Goal: Task Accomplishment & Management: Manage account settings

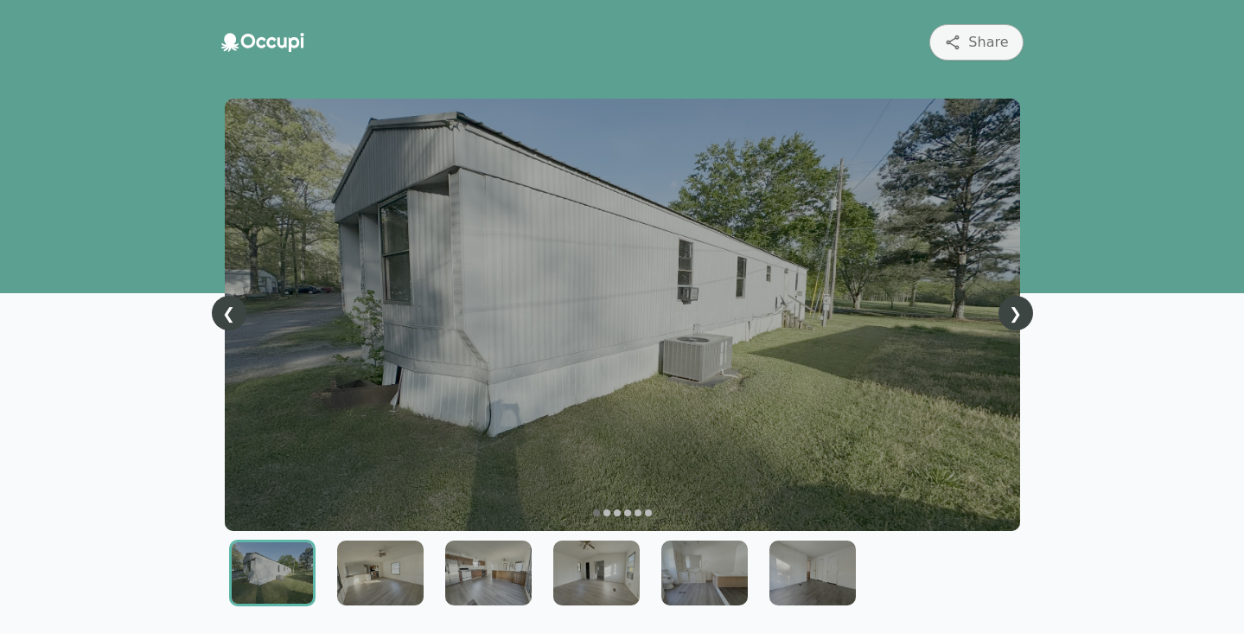
click at [253, 46] on icon at bounding box center [262, 42] width 83 height 19
click at [271, 33] on icon at bounding box center [262, 42] width 83 height 19
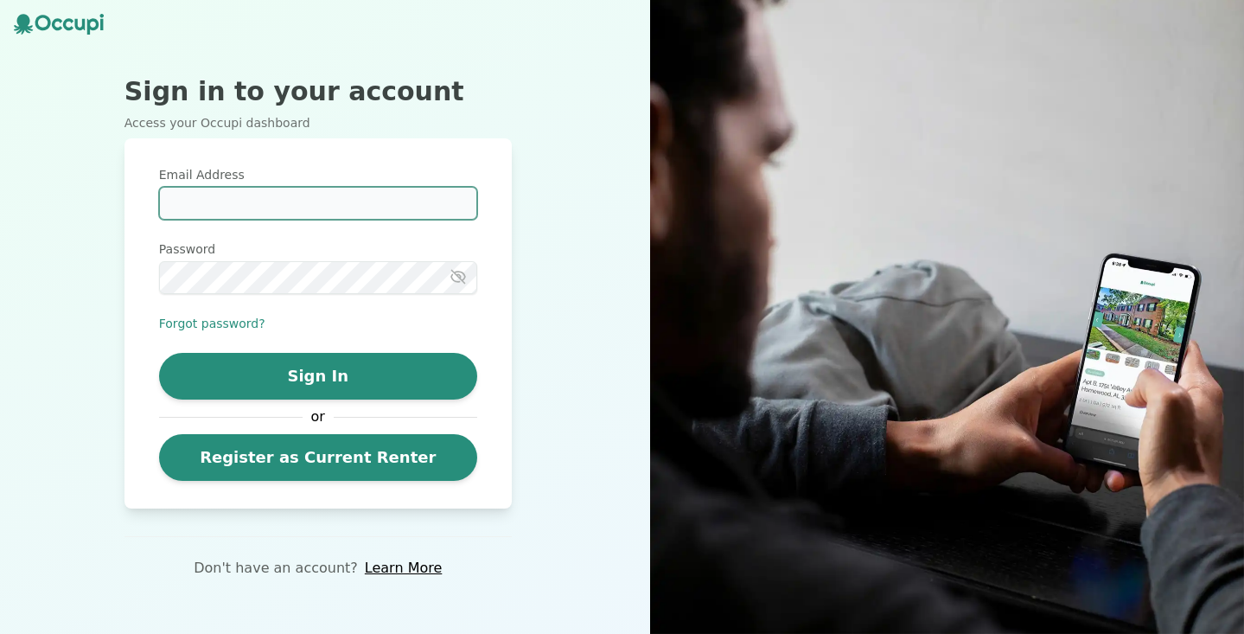
type input "**********"
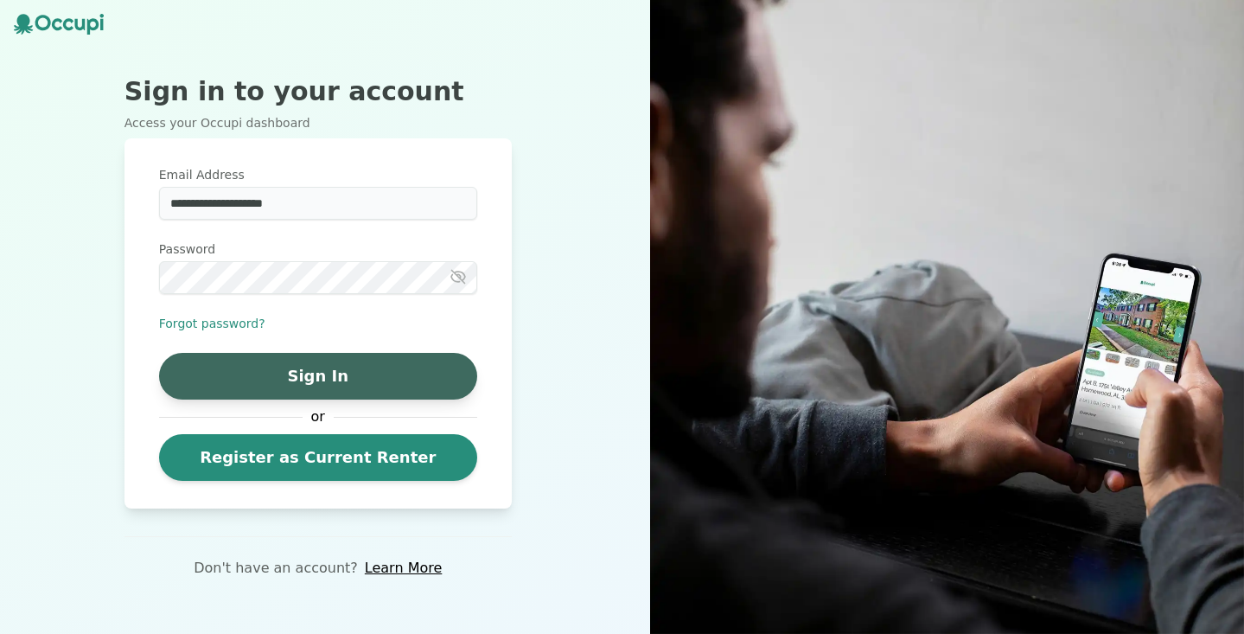
click at [307, 369] on button "Sign In" at bounding box center [318, 376] width 318 height 47
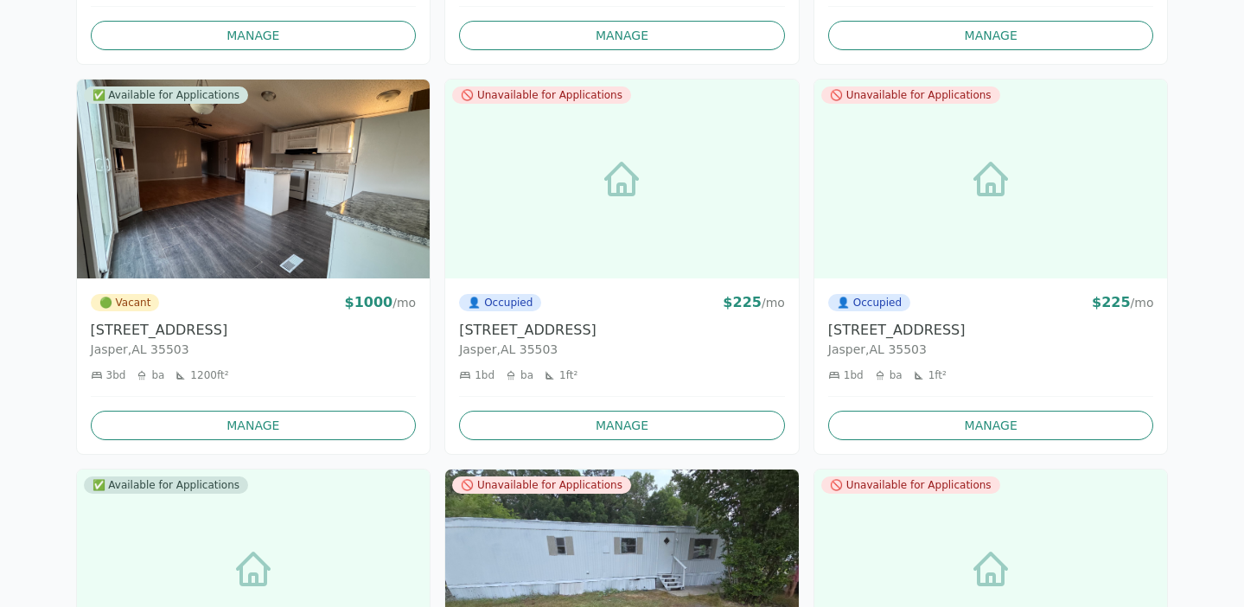
scroll to position [1719, 0]
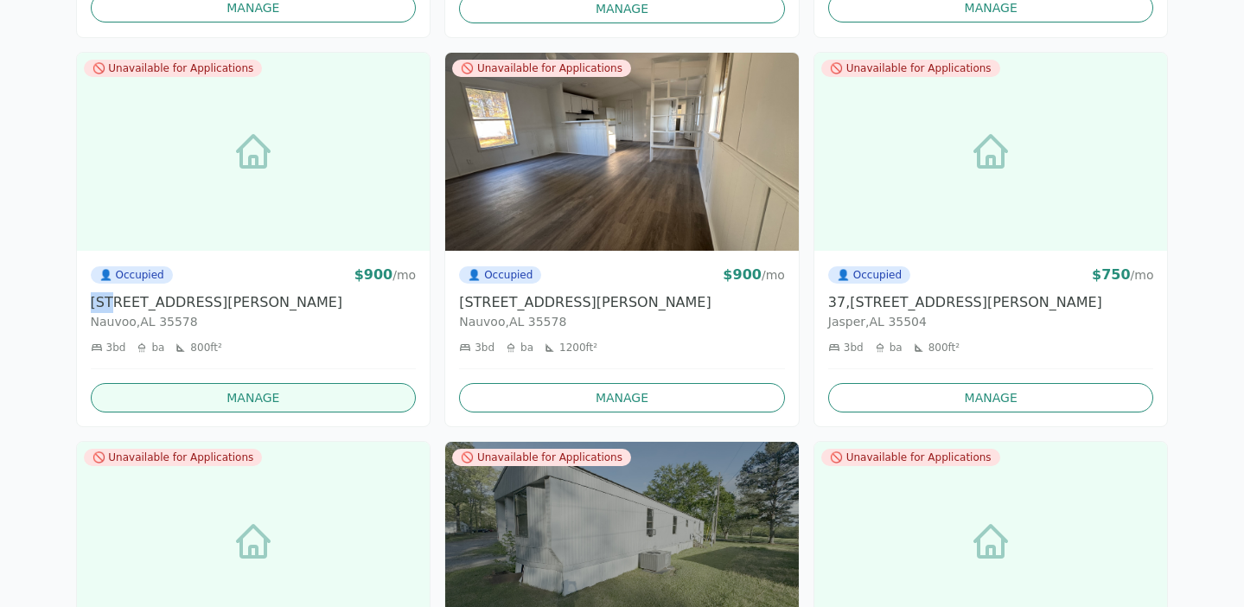
click at [241, 396] on link "Manage" at bounding box center [254, 397] width 326 height 29
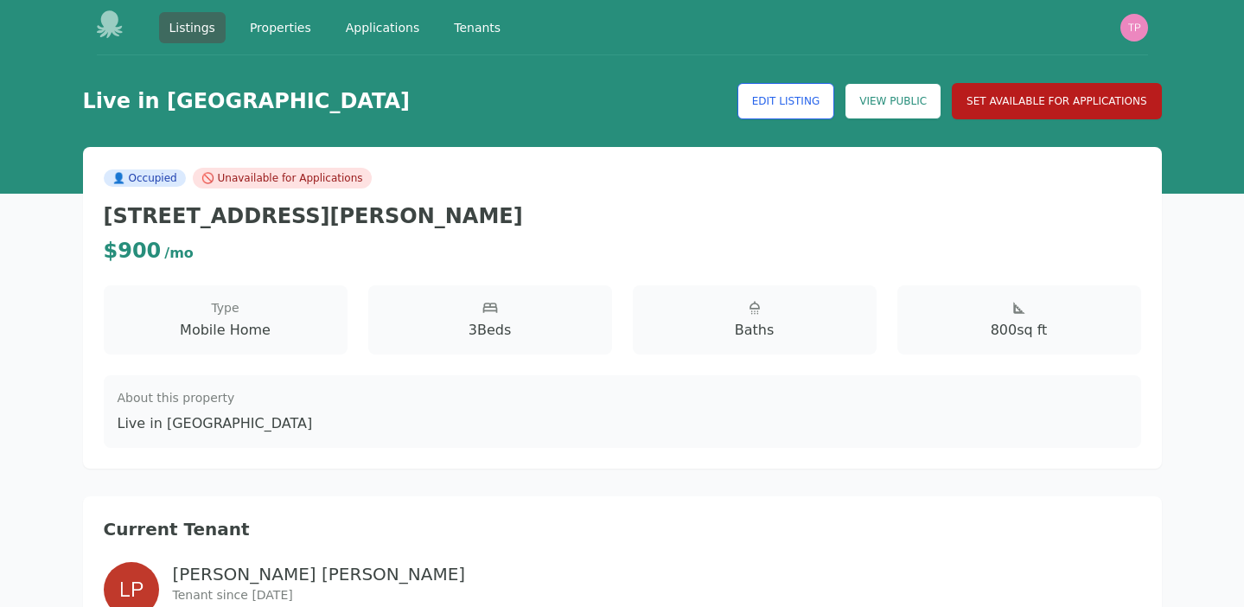
click at [1057, 99] on button "Set Available for Applications" at bounding box center [1056, 101] width 209 height 36
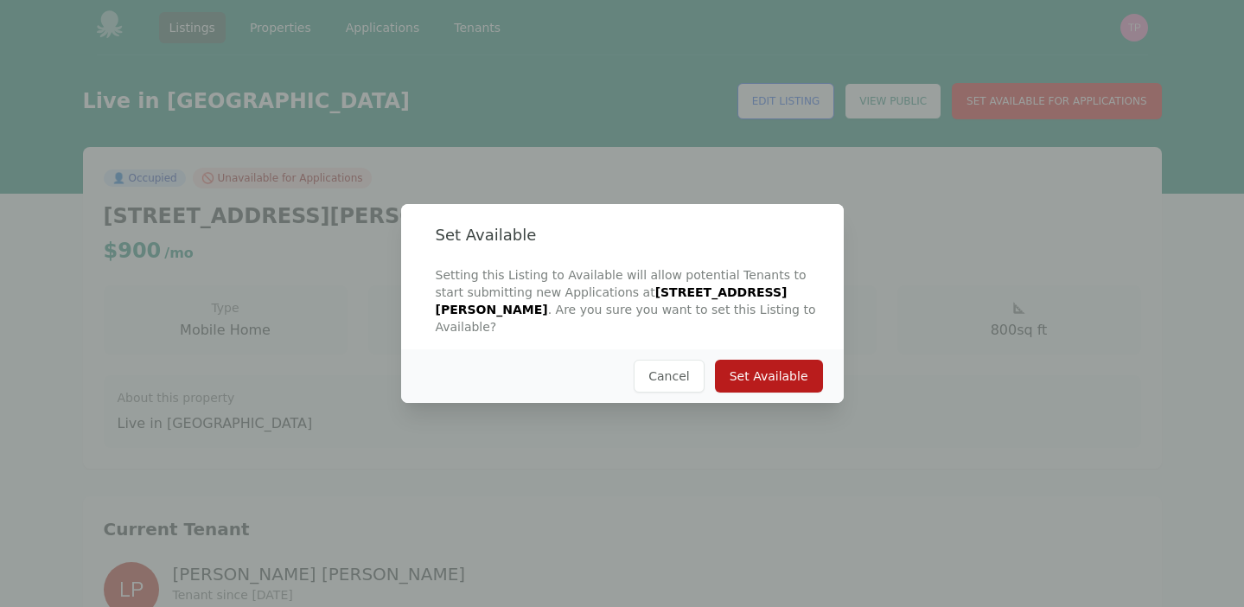
click at [789, 368] on button "Set Available" at bounding box center [769, 376] width 108 height 33
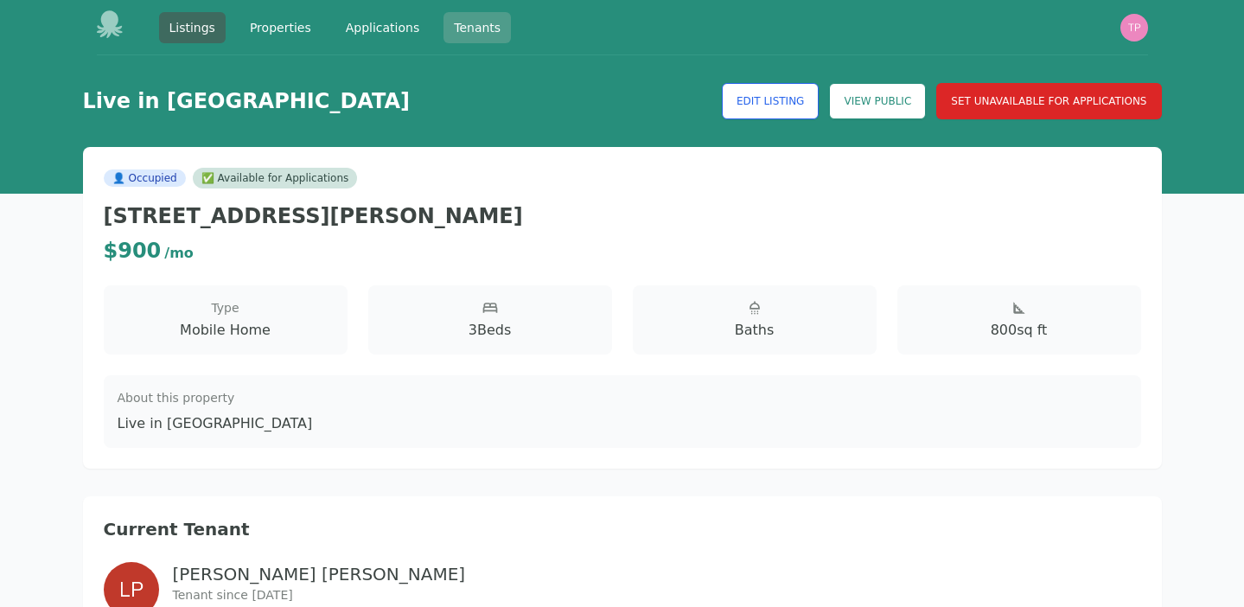
click at [488, 37] on link "Tenants" at bounding box center [477, 27] width 67 height 31
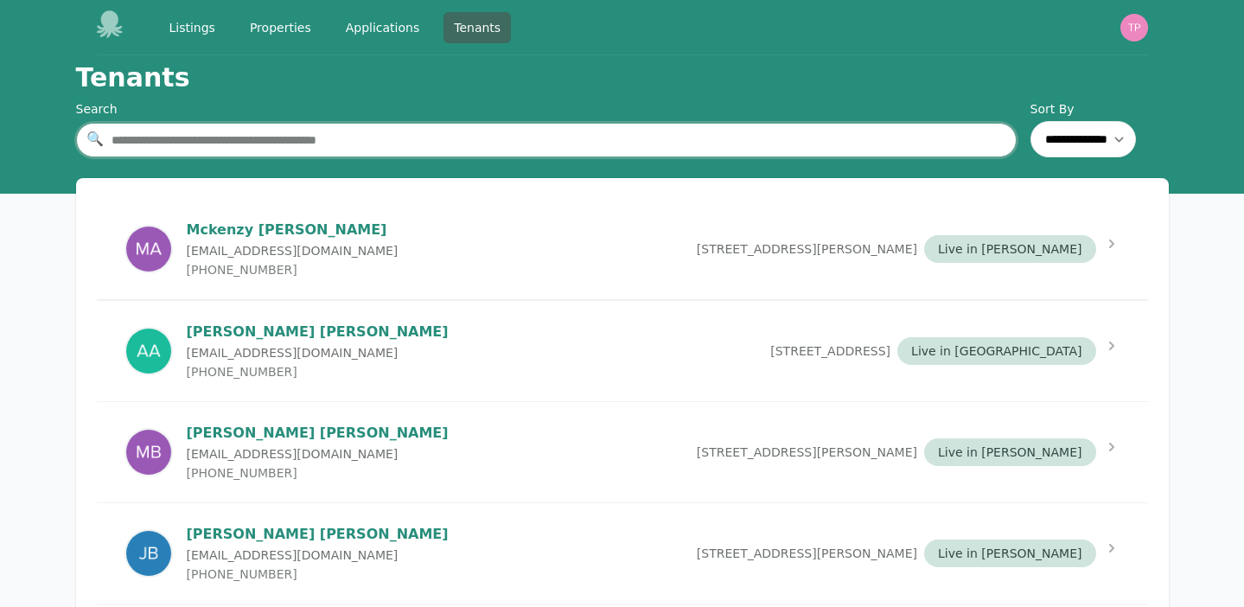
click at [424, 137] on input "text" at bounding box center [546, 140] width 941 height 35
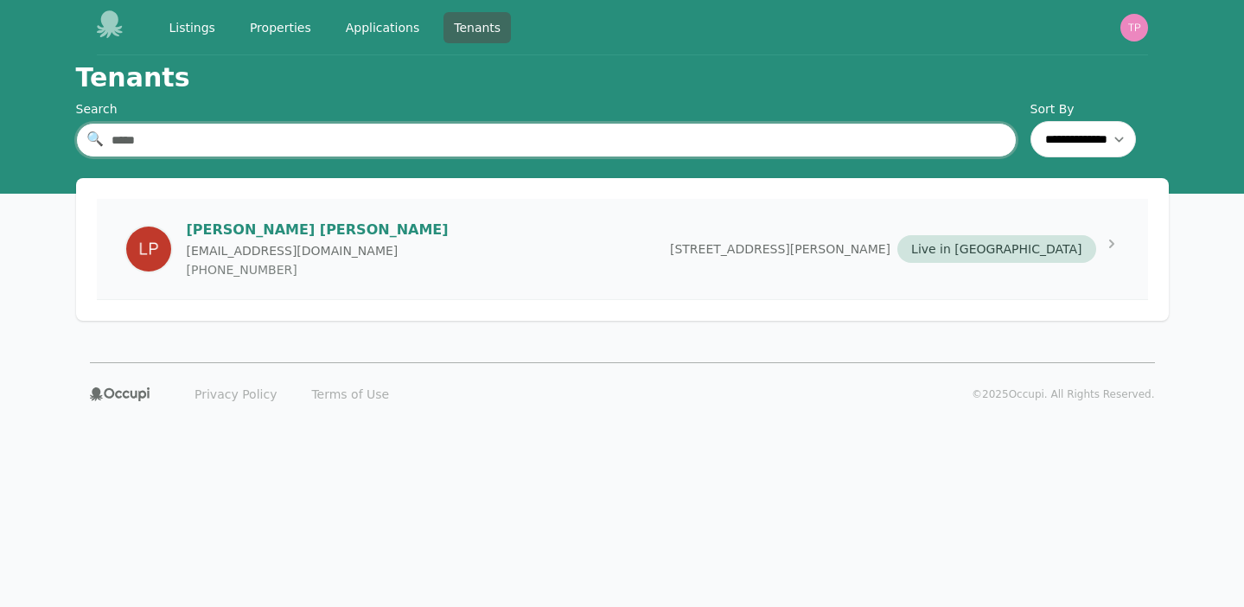
type input "*****"
click at [534, 236] on div "Laura Phillips ashlynnmccaleb98@gmail.com (205) 388-1360 150 Jackson Farm Road,…" at bounding box center [622, 249] width 1051 height 100
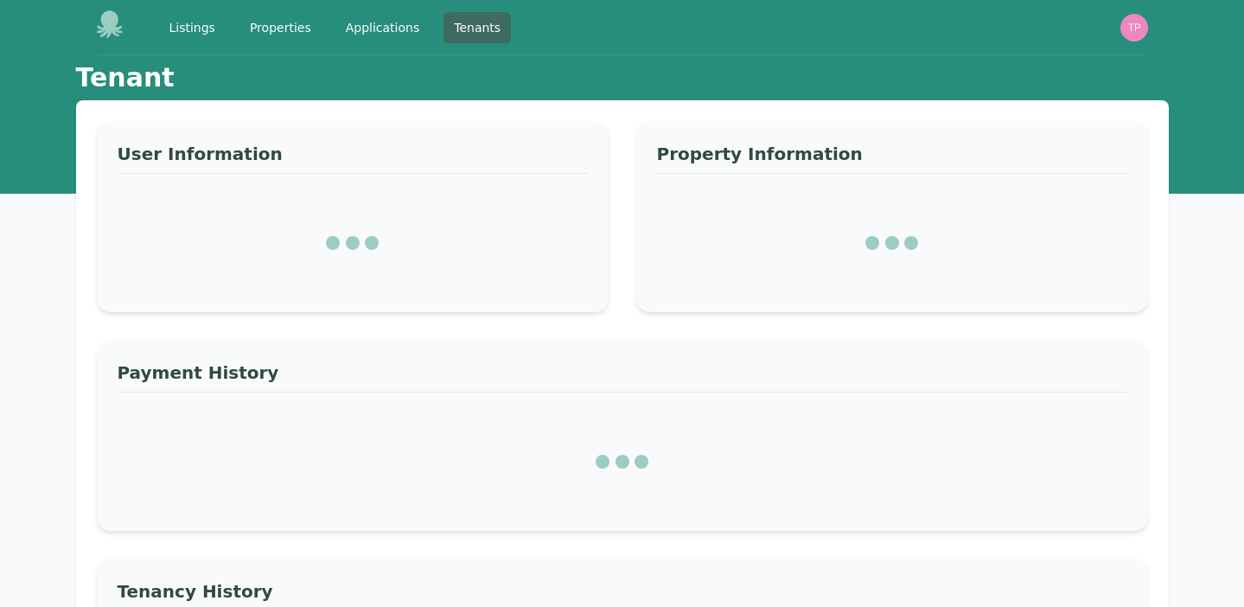
select select "*"
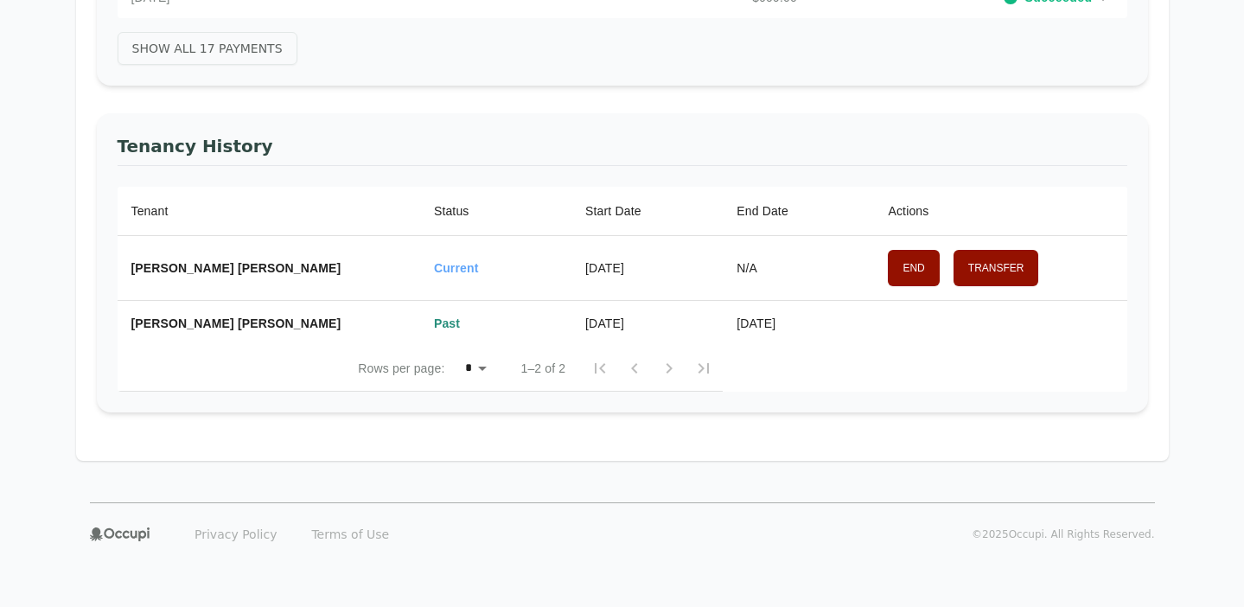
scroll to position [611, 0]
click at [877, 270] on th "End Transfer" at bounding box center [1000, 268] width 252 height 65
click at [903, 269] on button "End" at bounding box center [913, 268] width 51 height 36
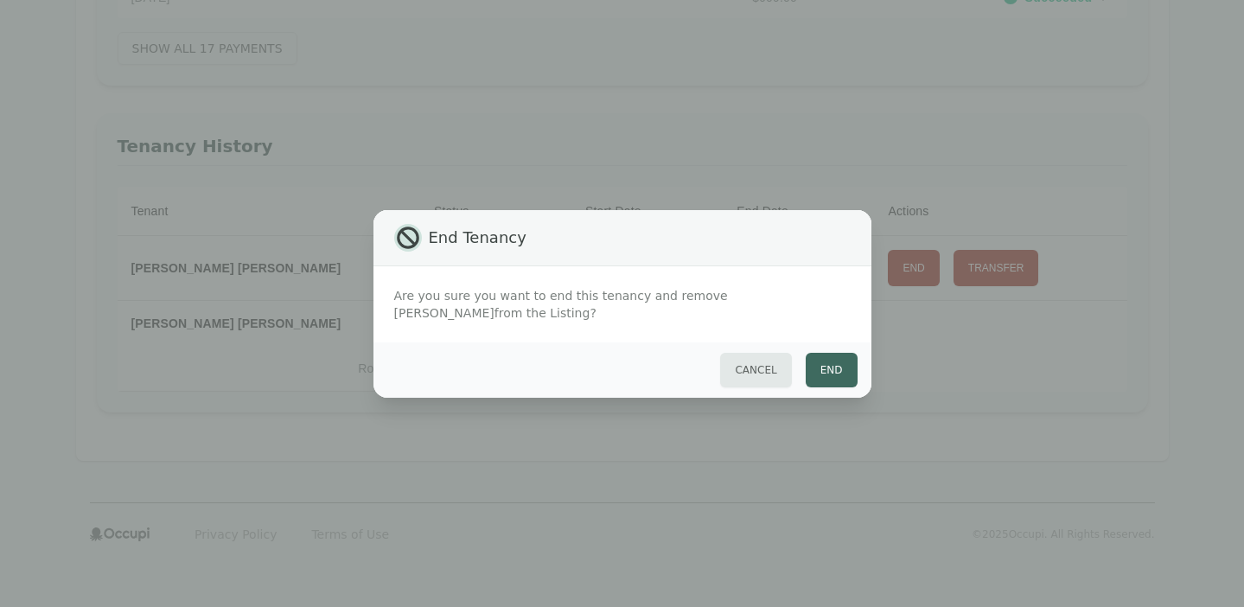
click at [836, 369] on button "End" at bounding box center [832, 370] width 52 height 35
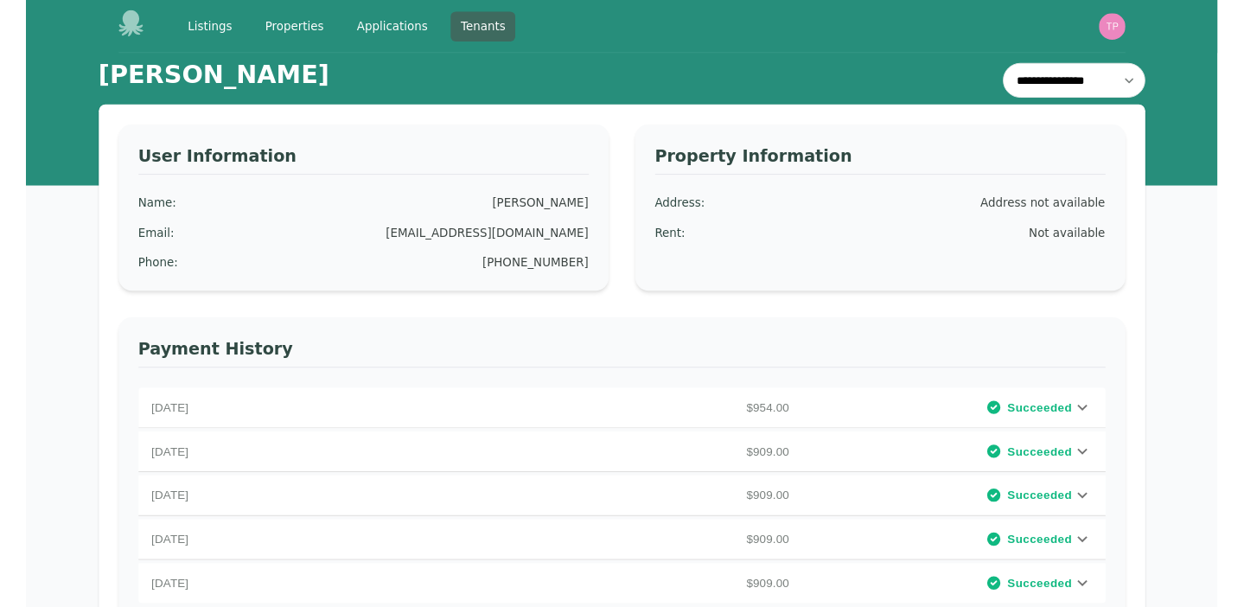
scroll to position [0, 0]
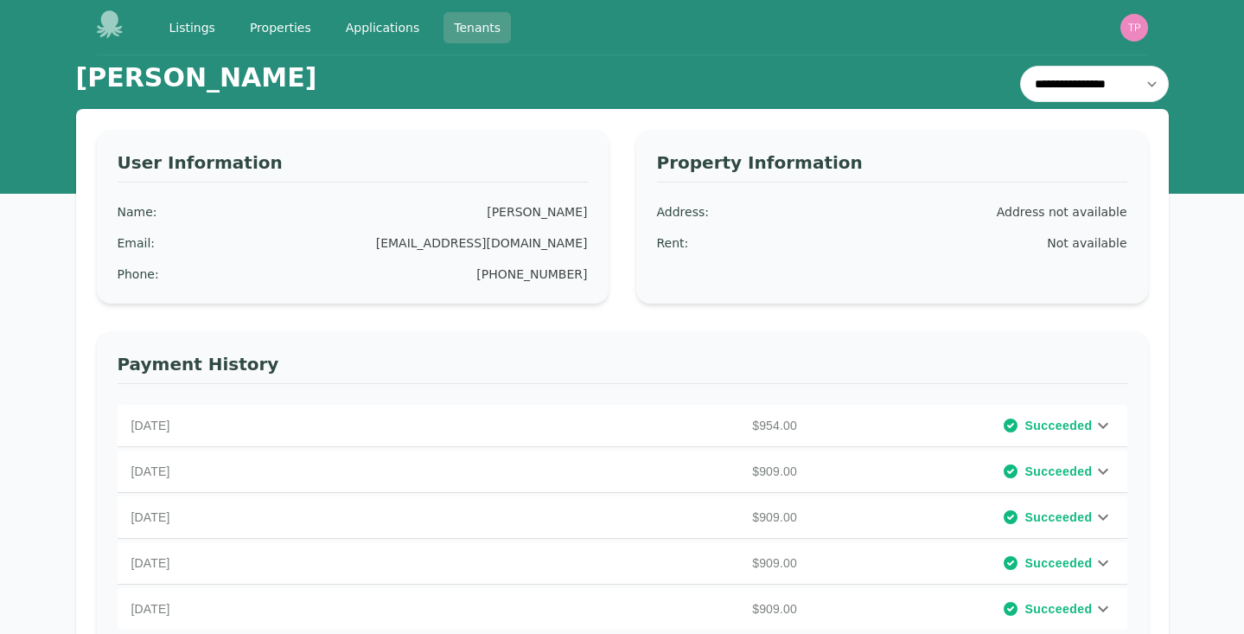
click at [489, 35] on link "Tenants" at bounding box center [477, 27] width 67 height 31
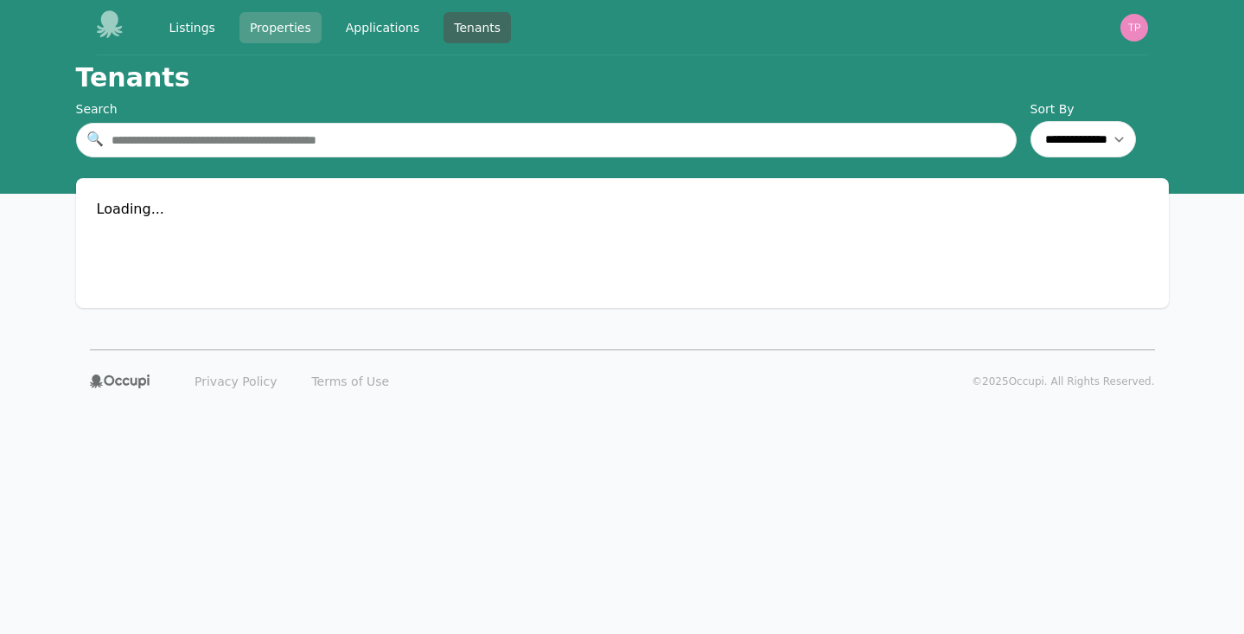
click at [269, 29] on link "Properties" at bounding box center [280, 27] width 82 height 31
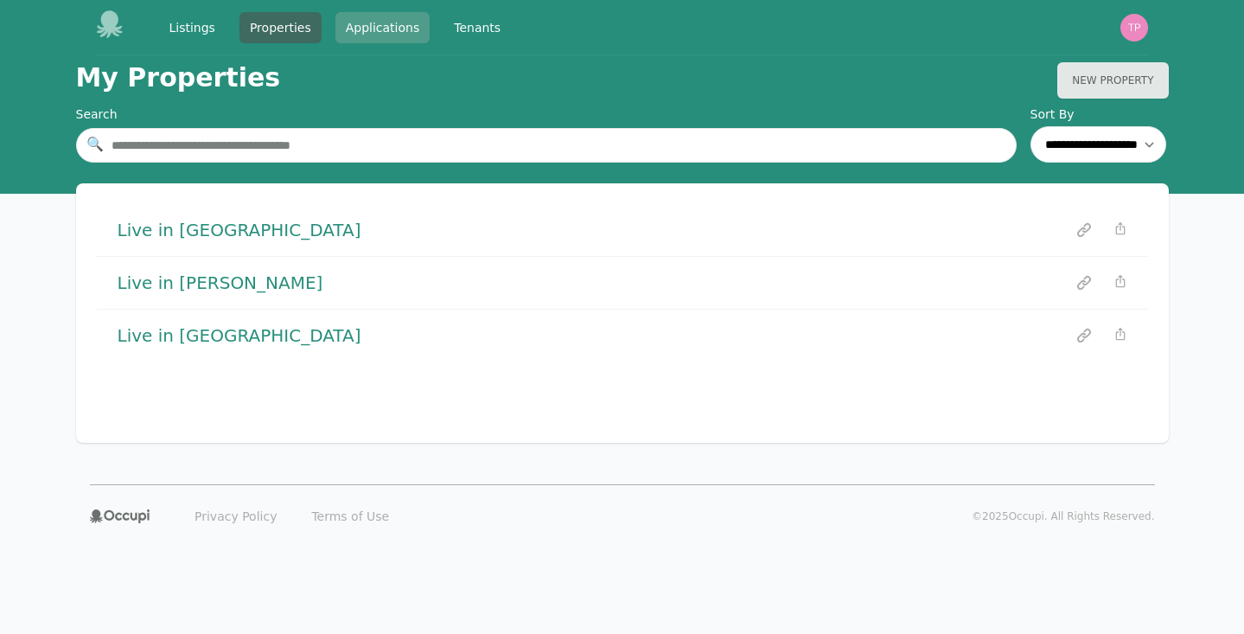
click at [348, 35] on link "Applications" at bounding box center [382, 27] width 95 height 31
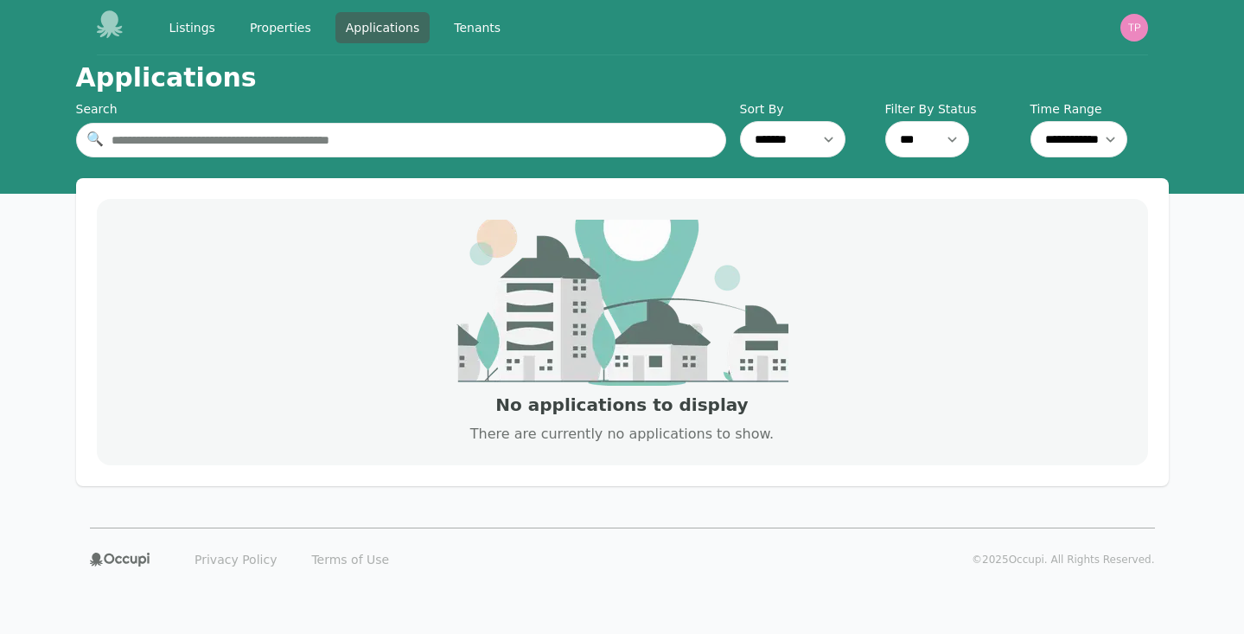
click at [124, 25] on icon at bounding box center [111, 24] width 28 height 28
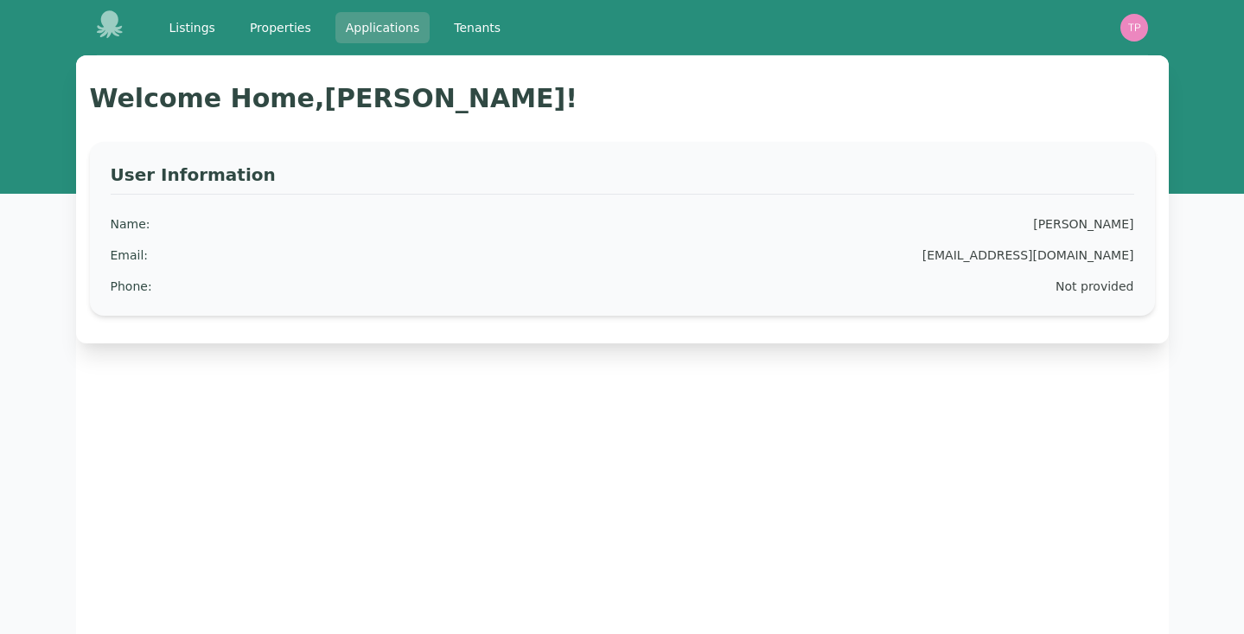
click at [390, 22] on link "Applications" at bounding box center [382, 27] width 95 height 31
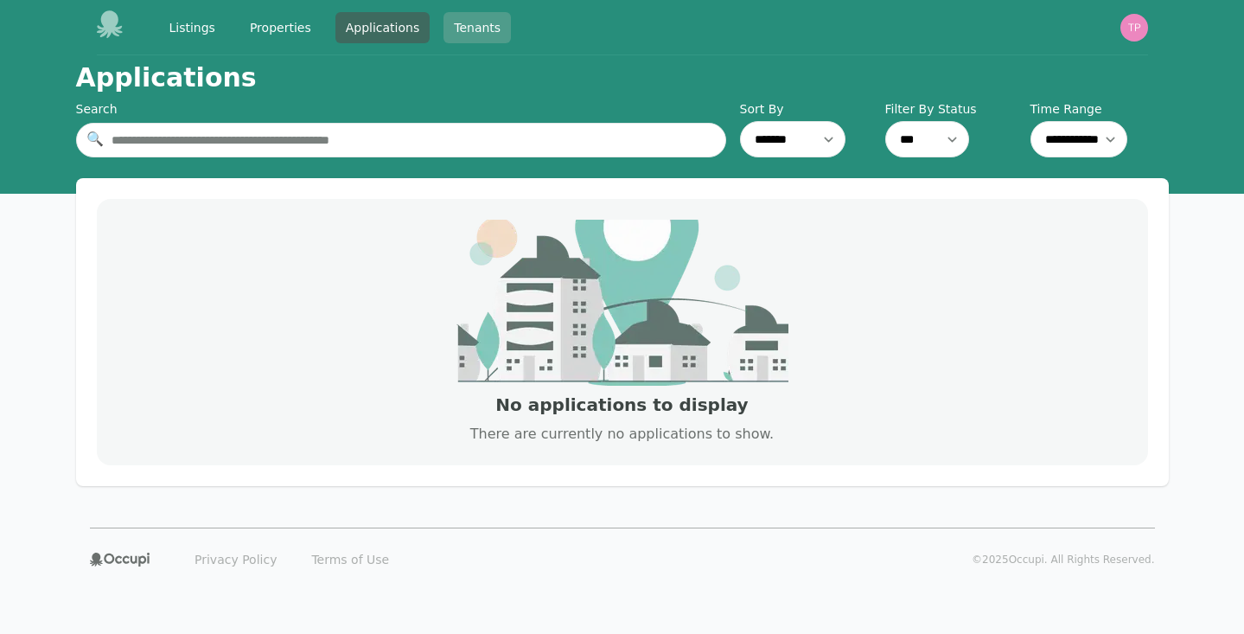
click at [470, 29] on link "Tenants" at bounding box center [477, 27] width 67 height 31
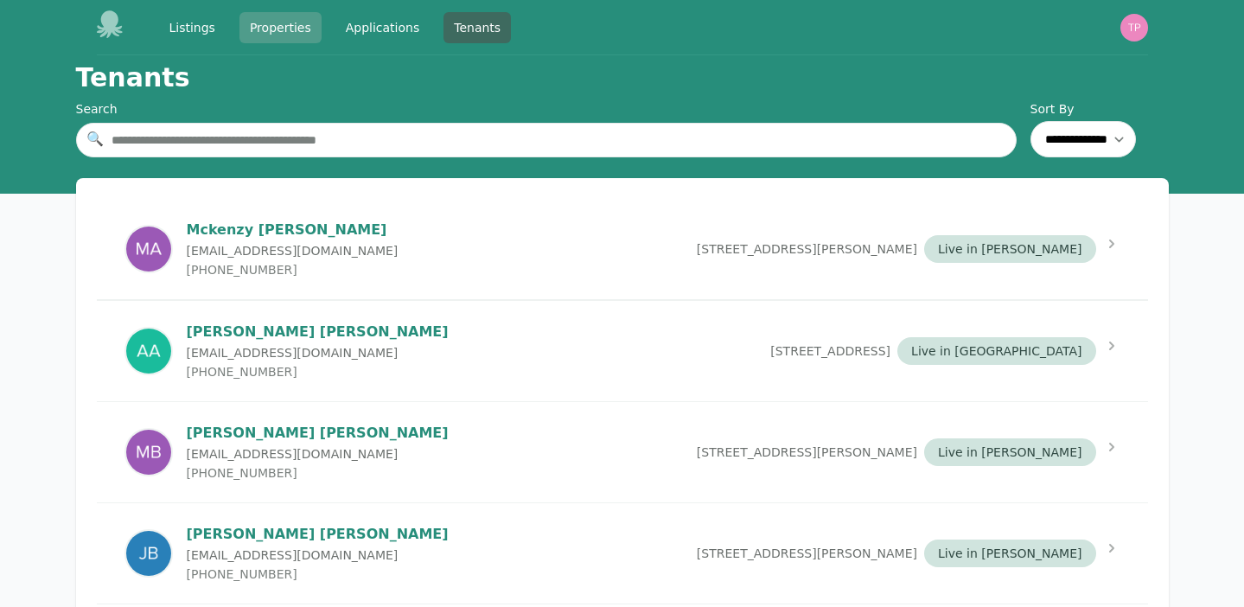
click at [275, 19] on link "Properties" at bounding box center [280, 27] width 82 height 31
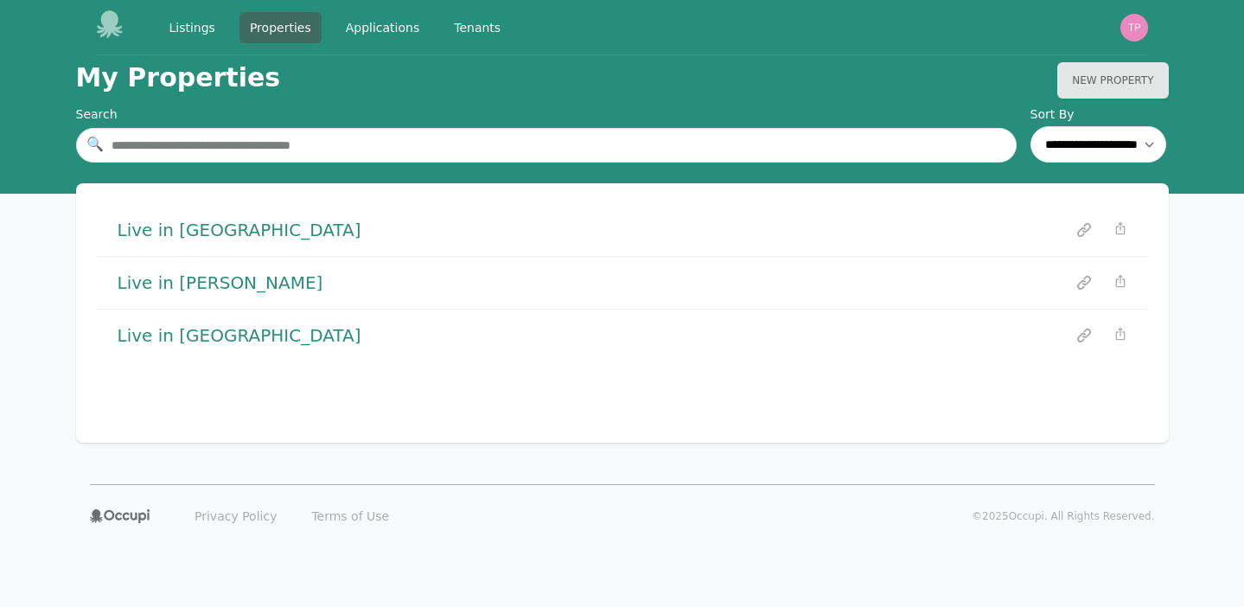
click at [233, 227] on h1 "Live in Castle Village" at bounding box center [240, 230] width 244 height 24
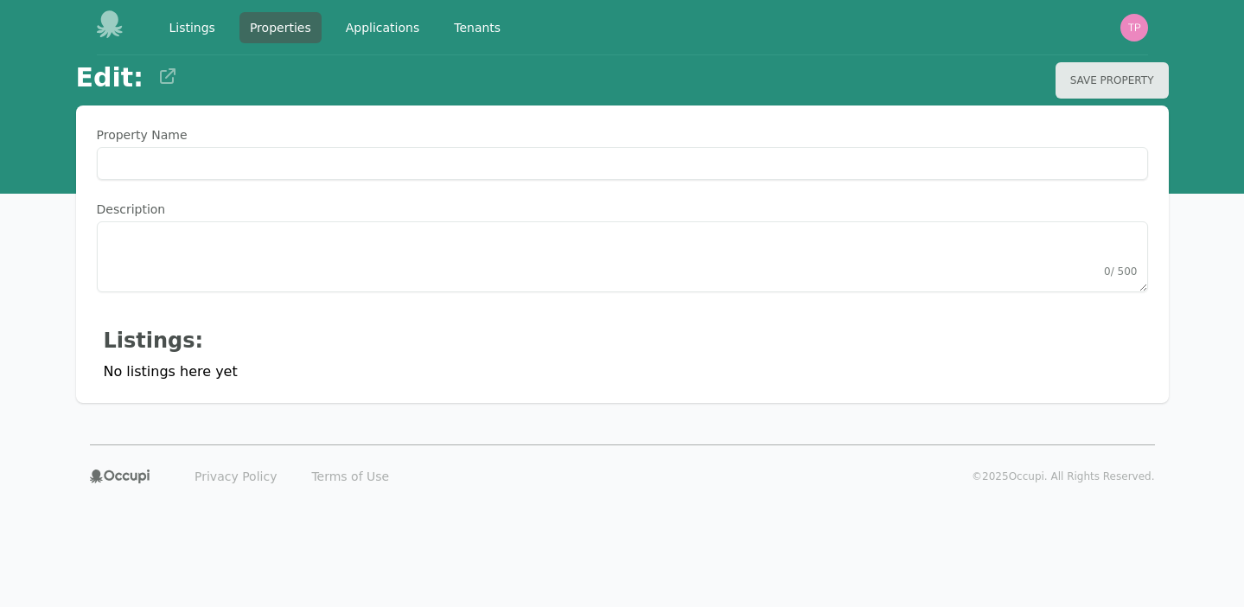
type Name "**********"
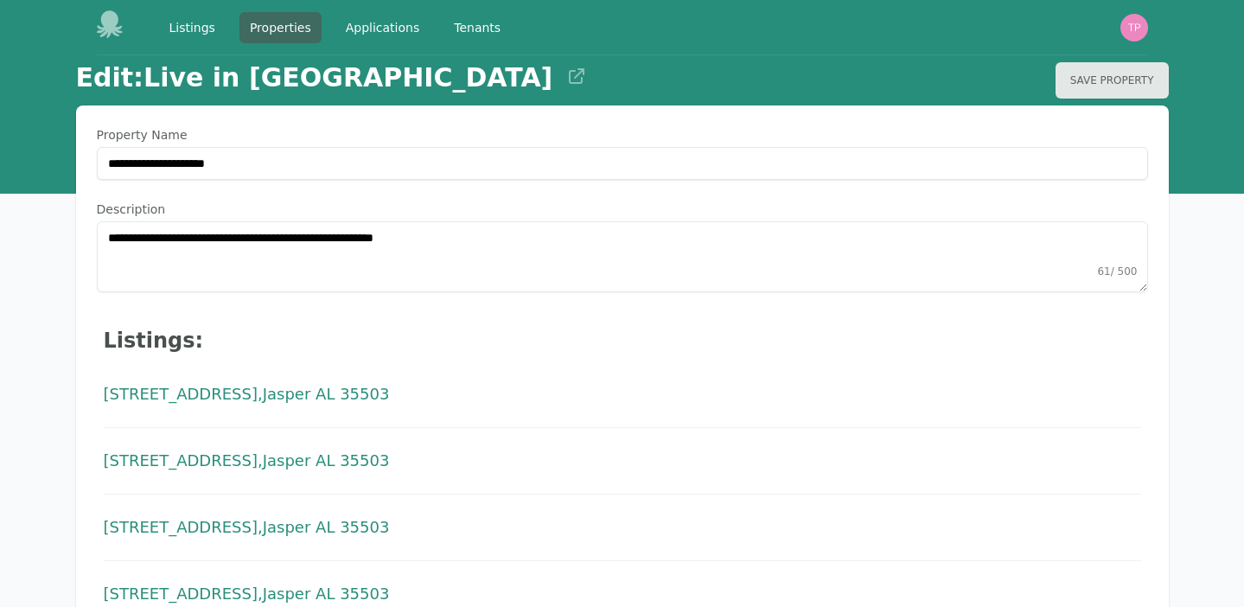
scroll to position [1452, 0]
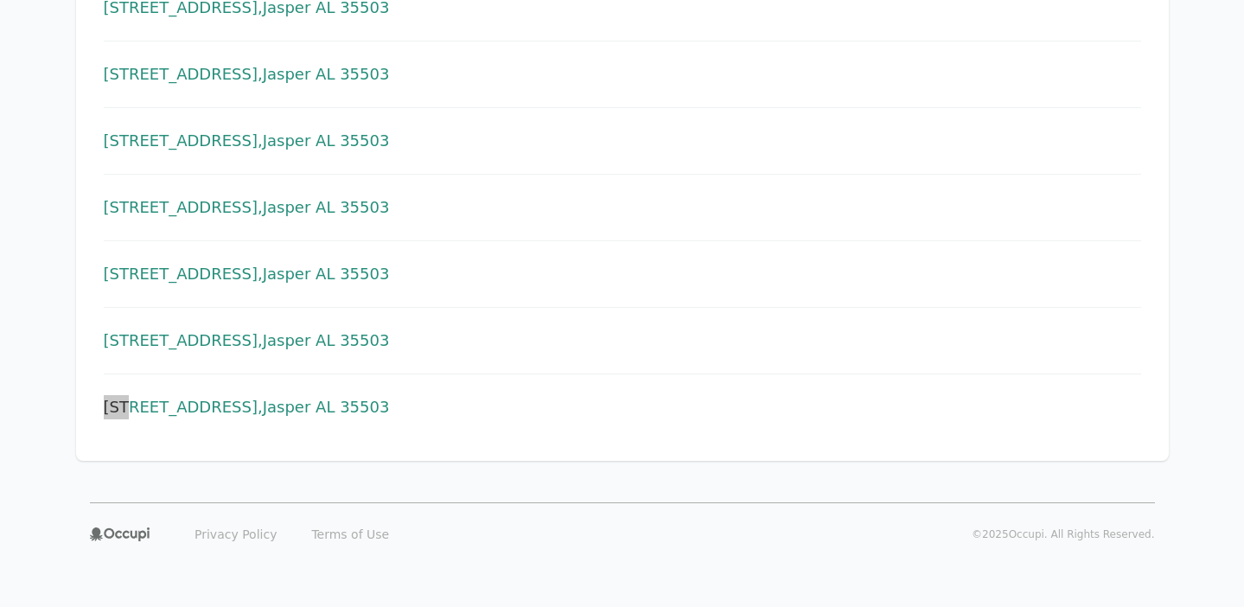
click at [335, 410] on span "Jasper AL 35503" at bounding box center [326, 407] width 127 height 24
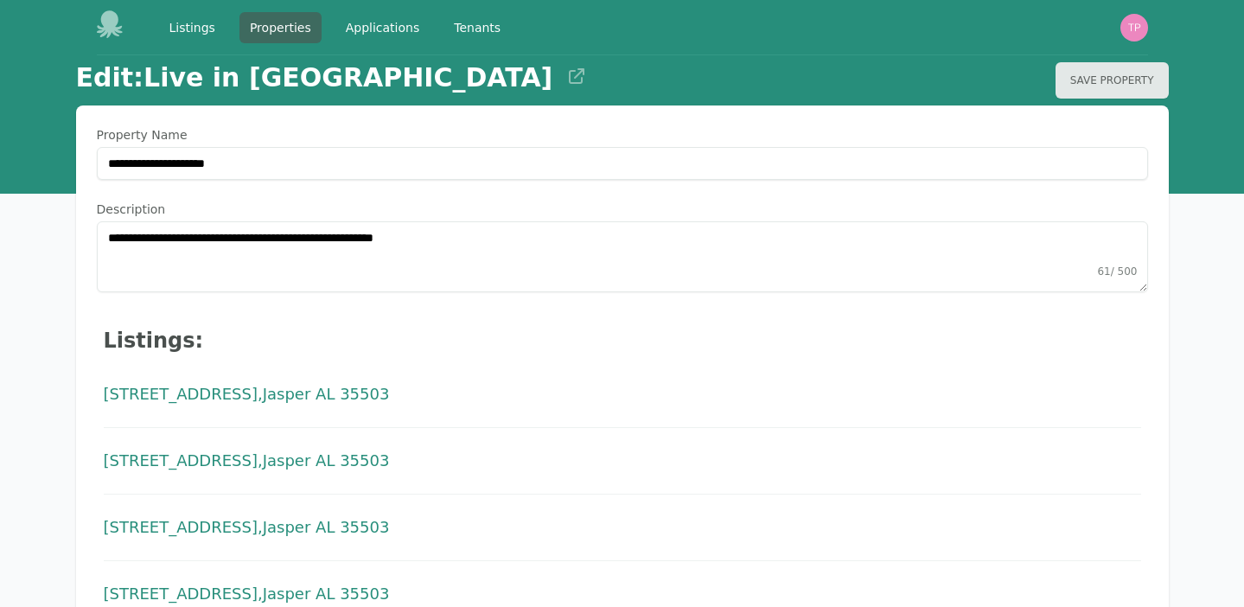
scroll to position [0, 0]
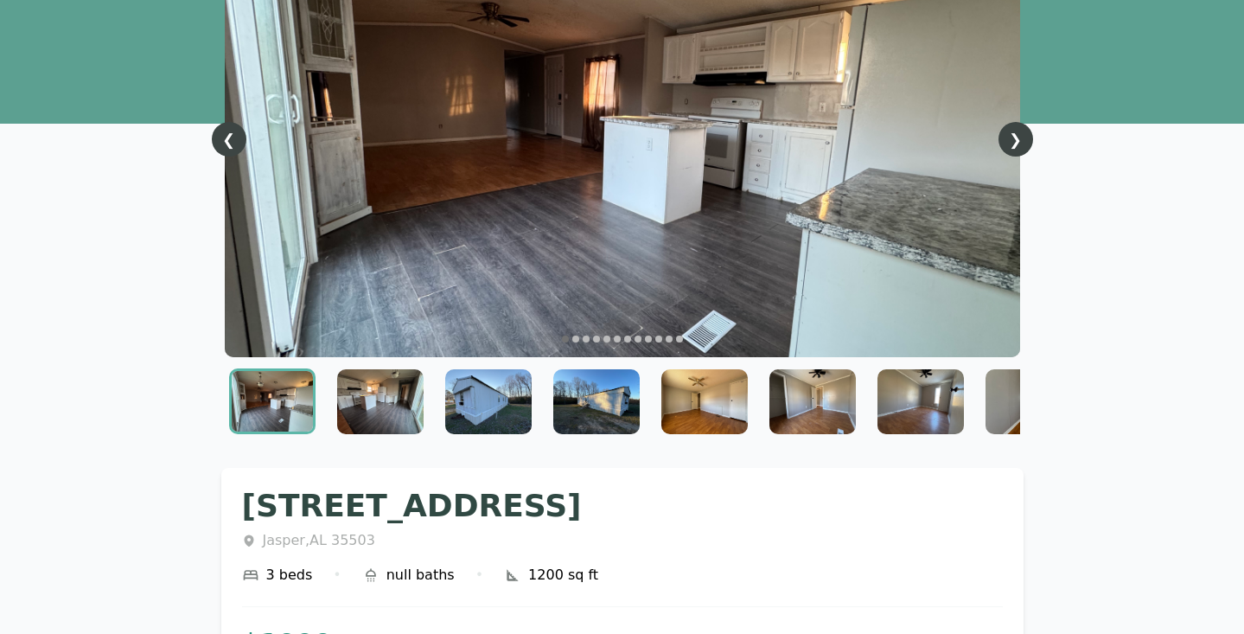
scroll to position [176, 0]
